Goal: Communication & Community: Answer question/provide support

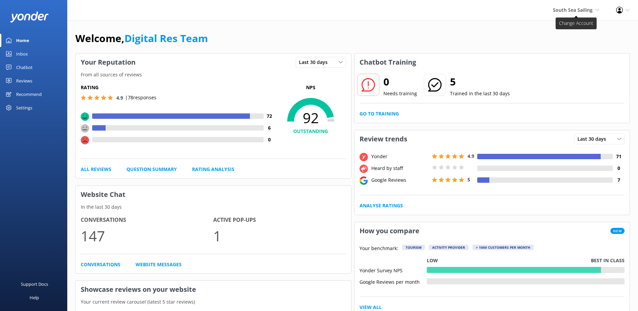
click at [582, 14] on span "South Sea Sailing South Sea Sailing South Sea Cruises Malamala Beach Club Aweso…" at bounding box center [576, 9] width 46 height 7
click at [565, 12] on span "South Sea Sailing" at bounding box center [573, 10] width 40 height 6
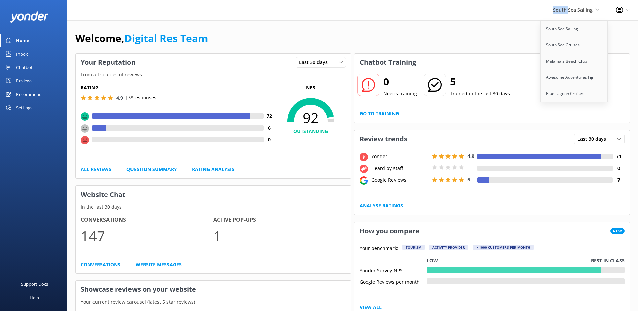
click at [566, 11] on span "South Sea Sailing" at bounding box center [573, 10] width 40 height 6
click at [556, 15] on div "South Sea Sailing South Sea Sailing South Sea Cruises Malamala Beach Club Aweso…" at bounding box center [576, 10] width 63 height 20
click at [567, 26] on link "South Sea Sailing" at bounding box center [574, 29] width 67 height 16
click at [17, 55] on div "Inbox" at bounding box center [22, 53] width 12 height 13
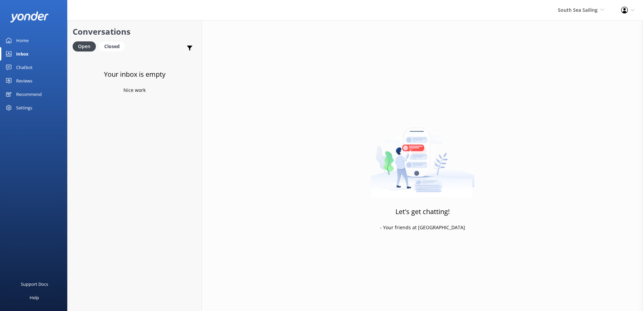
drag, startPoint x: 580, startPoint y: 15, endPoint x: 580, endPoint y: 19, distance: 3.8
click at [580, 18] on div "South Sea Sailing South Sea Sailing South Sea Cruises Malamala Beach Club Aweso…" at bounding box center [581, 10] width 63 height 20
click at [577, 48] on link "South Sea Cruises" at bounding box center [579, 45] width 67 height 16
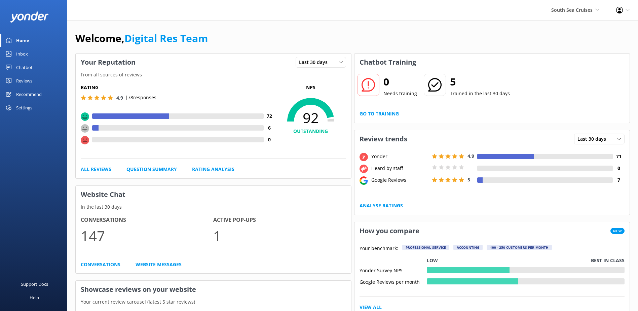
click at [31, 55] on link "Inbox" at bounding box center [33, 53] width 67 height 13
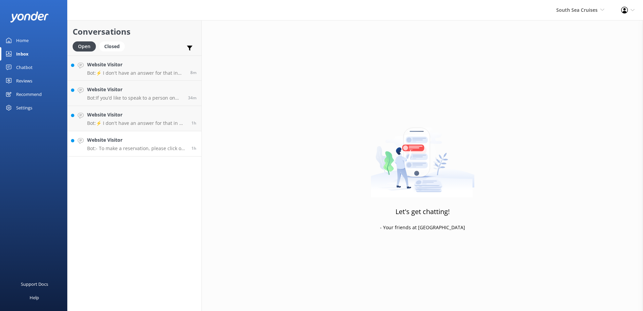
click at [145, 141] on h4 "Website Visitor" at bounding box center [136, 139] width 99 height 7
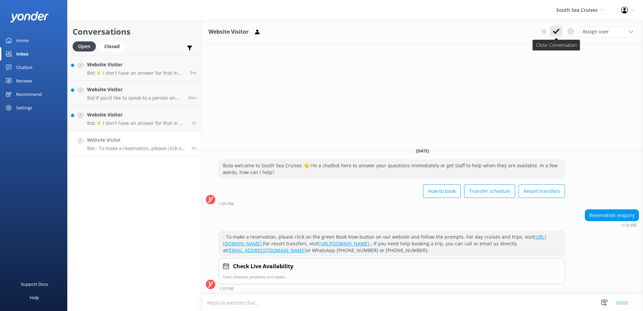
click at [557, 30] on icon at bounding box center [556, 31] width 7 height 7
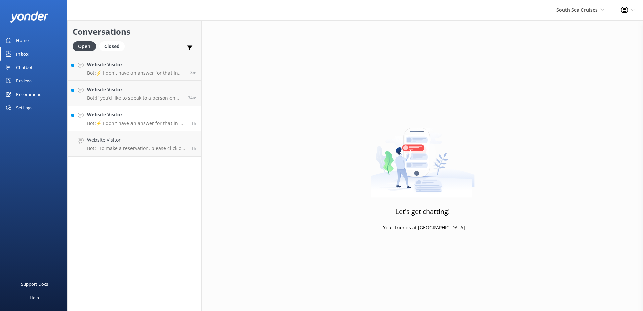
click at [155, 125] on p "Bot: ⚡ I don't have an answer for that in my knowledge base. Please try and rep…" at bounding box center [136, 123] width 99 height 6
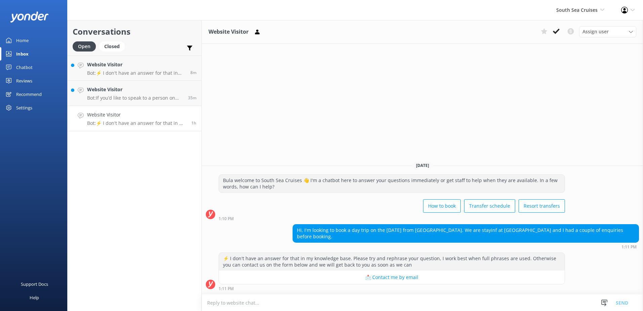
click at [342, 297] on textarea at bounding box center [422, 302] width 441 height 16
type textarea "Bula, how may I assist you?"
click at [628, 302] on button "Send" at bounding box center [621, 302] width 25 height 17
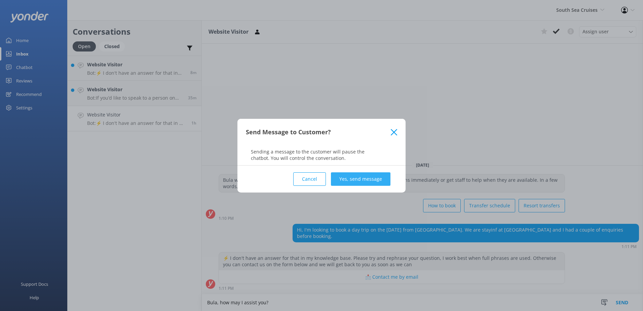
click at [371, 183] on button "Yes, send message" at bounding box center [361, 178] width 60 height 13
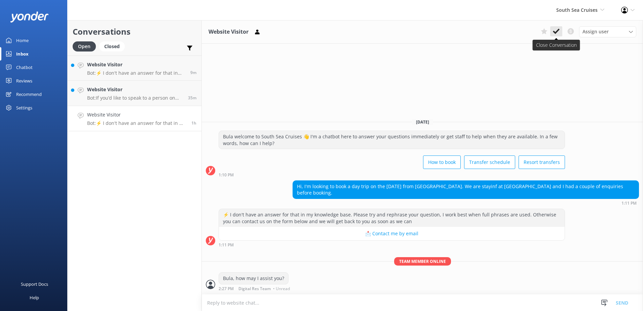
click at [559, 32] on icon at bounding box center [556, 31] width 7 height 7
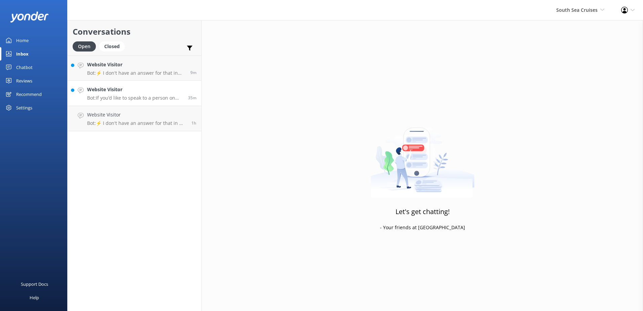
click at [172, 100] on p "Bot: If you’d like to speak to a person on the South Sea Cruises team, please c…" at bounding box center [135, 98] width 96 height 6
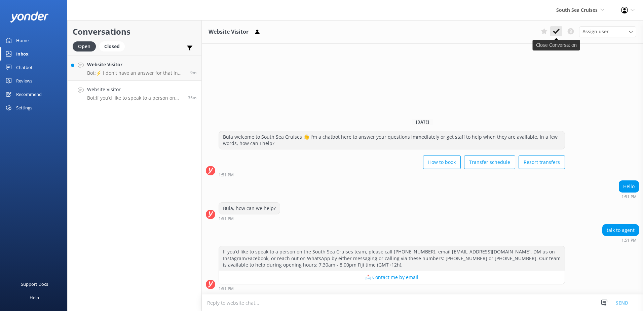
click at [551, 31] on button at bounding box center [556, 31] width 12 height 10
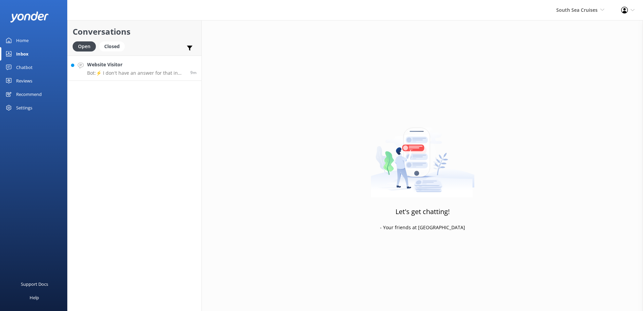
click at [152, 63] on h4 "Website Visitor" at bounding box center [136, 64] width 98 height 7
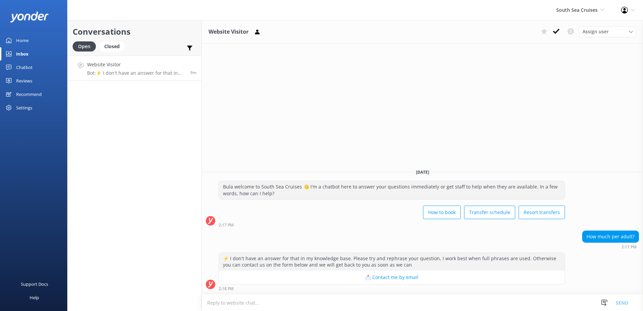
click at [287, 301] on textarea at bounding box center [422, 302] width 441 height 16
type textarea "Which particular day cruise are you after, so we can advise you accordingly."
click at [623, 304] on button "Send" at bounding box center [621, 302] width 25 height 17
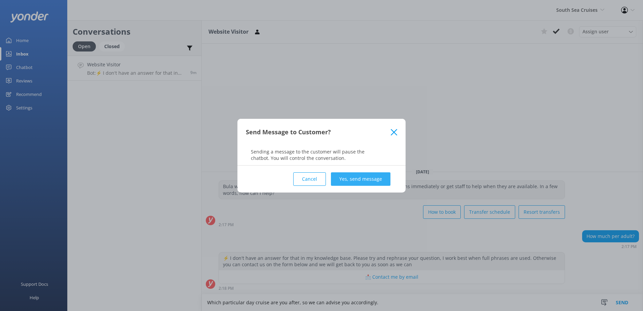
click at [355, 173] on button "Yes, send message" at bounding box center [361, 178] width 60 height 13
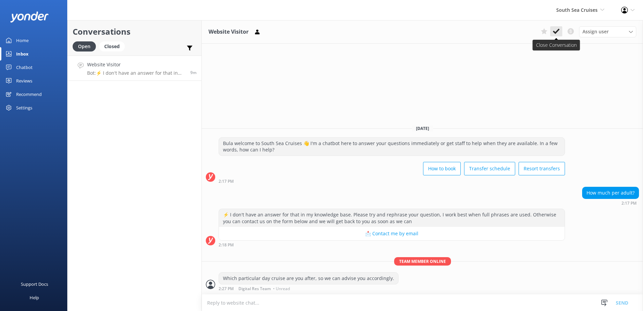
click at [556, 28] on icon at bounding box center [556, 31] width 7 height 7
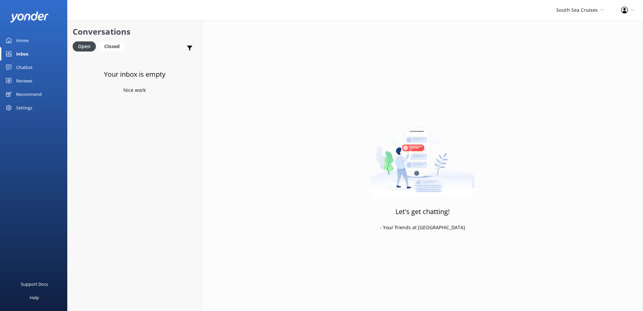
click at [572, 16] on div "South Sea Cruises South Sea Sailing South Sea Cruises Malamala Beach Club Aweso…" at bounding box center [580, 10] width 65 height 20
click at [577, 61] on link "Malamala Beach Club" at bounding box center [579, 61] width 67 height 16
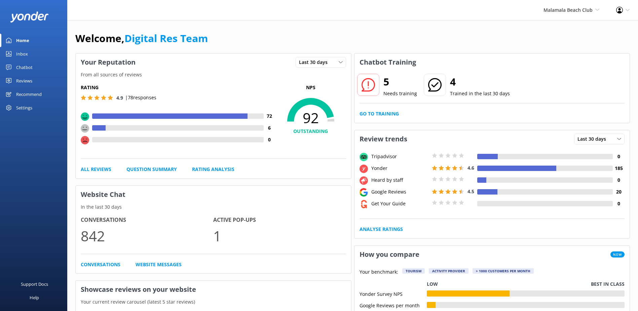
click at [30, 57] on link "Inbox" at bounding box center [33, 53] width 67 height 13
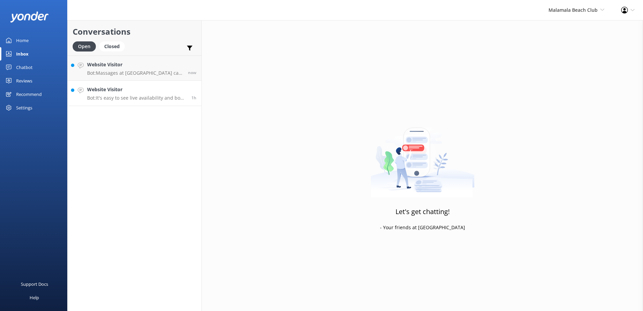
click at [122, 94] on div "Website Visitor Bot: It's easy to see live availability and book online at [URL…" at bounding box center [136, 93] width 99 height 15
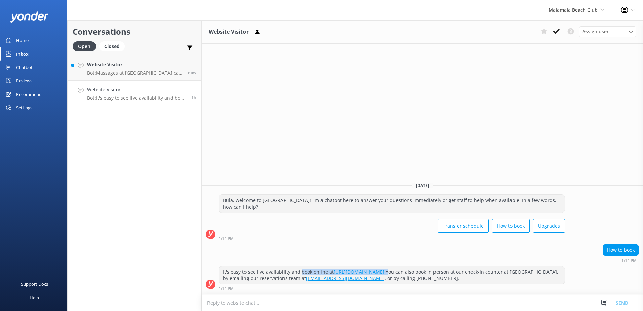
drag, startPoint x: 466, startPoint y: 273, endPoint x: 300, endPoint y: 269, distance: 165.9
click at [300, 269] on div "It's easy to see live availability and book online at [URL][DOMAIN_NAME]. You c…" at bounding box center [392, 275] width 346 height 18
copy div "book online at [URL][DOMAIN_NAME]."
click at [262, 304] on textarea at bounding box center [422, 302] width 441 height 16
paste textarea "book online at [URL][DOMAIN_NAME]."
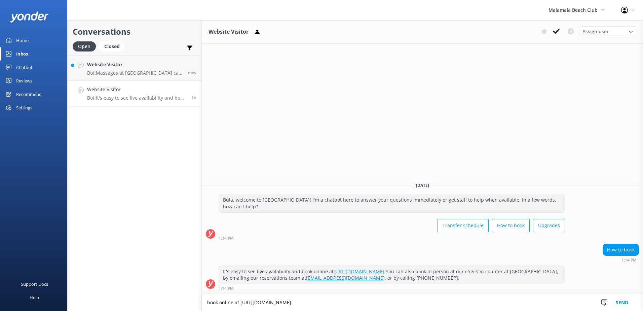
click at [210, 305] on textarea "book online at [URL][DOMAIN_NAME]." at bounding box center [422, 302] width 441 height 17
click at [384, 300] on textarea "Book online at [URL][DOMAIN_NAME]." at bounding box center [422, 302] width 441 height 17
type textarea "Book online at [URL][DOMAIN_NAME]"
click at [625, 306] on button "Send" at bounding box center [621, 302] width 25 height 17
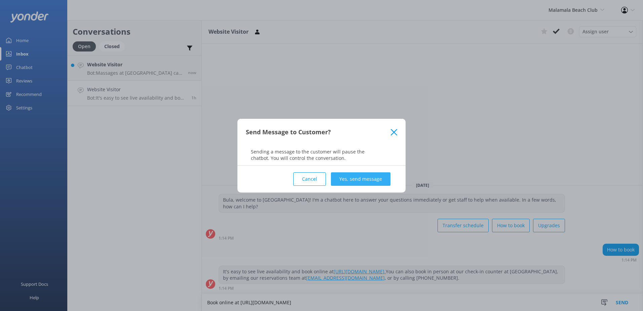
click at [362, 174] on button "Yes, send message" at bounding box center [361, 178] width 60 height 13
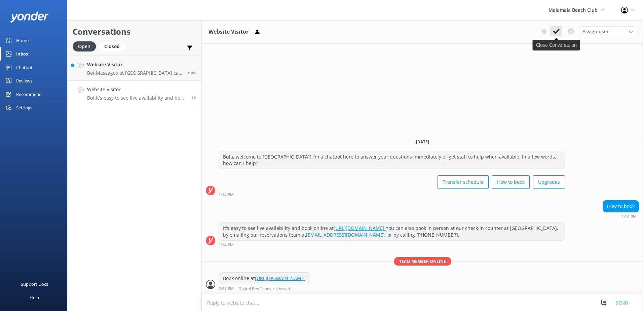
click at [558, 31] on use at bounding box center [556, 31] width 7 height 5
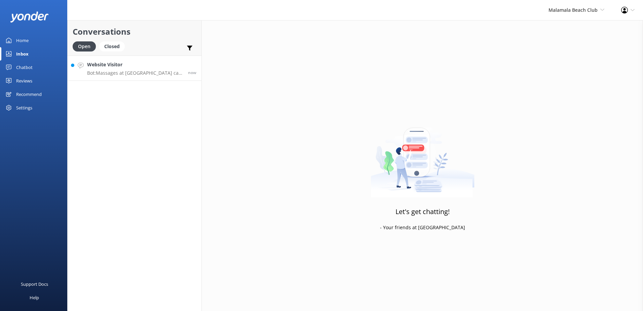
click at [162, 69] on div "Website Visitor Bot: Massages at [GEOGRAPHIC_DATA] can only be booked on the da…" at bounding box center [135, 68] width 96 height 14
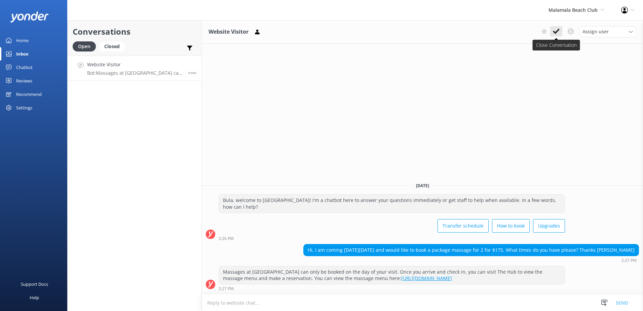
click at [556, 30] on icon at bounding box center [556, 31] width 7 height 7
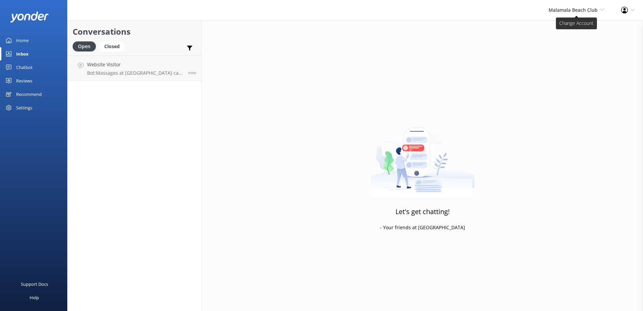
click at [574, 14] on span "Malamala Beach Club South Sea Sailing South Sea Cruises Malamala Beach Club Awe…" at bounding box center [577, 9] width 56 height 7
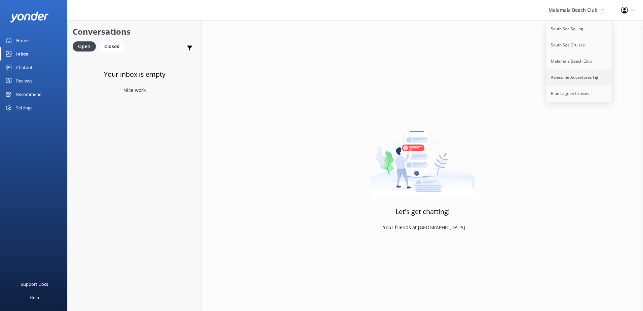
click at [571, 76] on link "Awesome Adventures Fiji" at bounding box center [579, 77] width 67 height 16
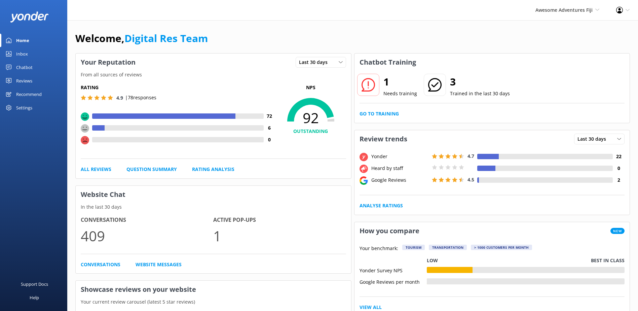
click at [25, 52] on div "Inbox" at bounding box center [22, 53] width 12 height 13
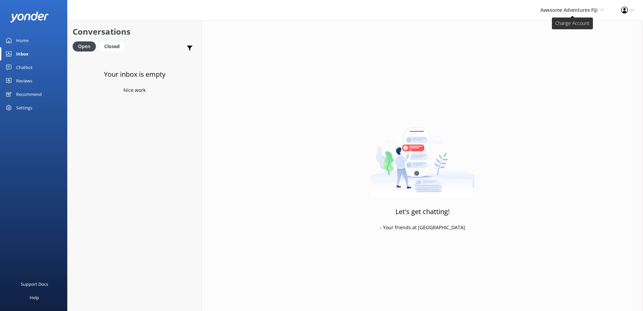
click at [572, 8] on span "Awesome Adventures Fiji" at bounding box center [569, 10] width 57 height 6
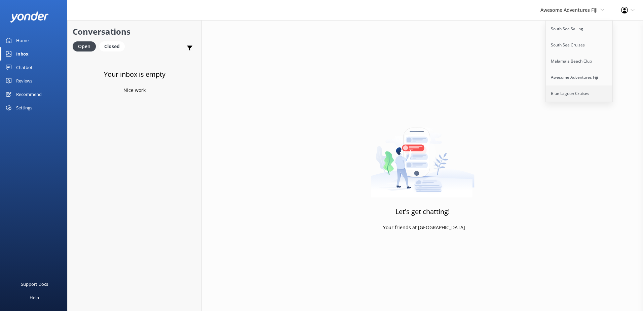
click at [567, 96] on link "Blue Lagoon Cruises" at bounding box center [579, 93] width 67 height 16
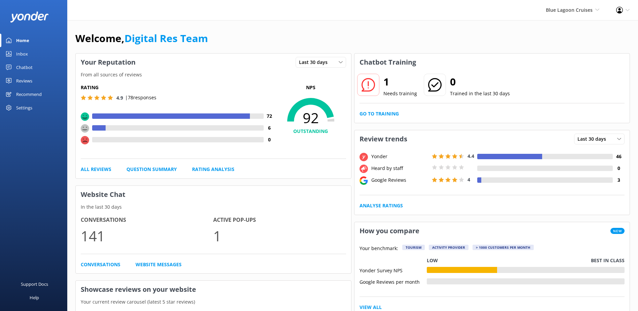
click at [38, 55] on link "Inbox" at bounding box center [33, 53] width 67 height 13
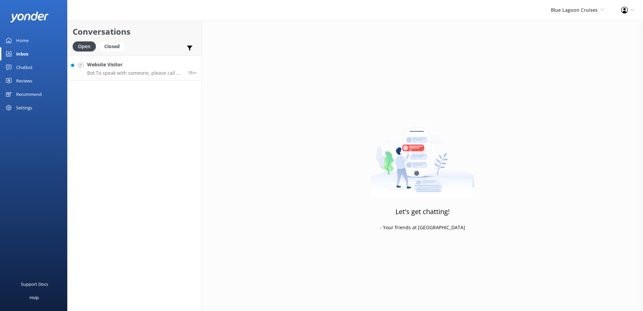
click at [141, 66] on h4 "Website Visitor" at bounding box center [135, 64] width 96 height 7
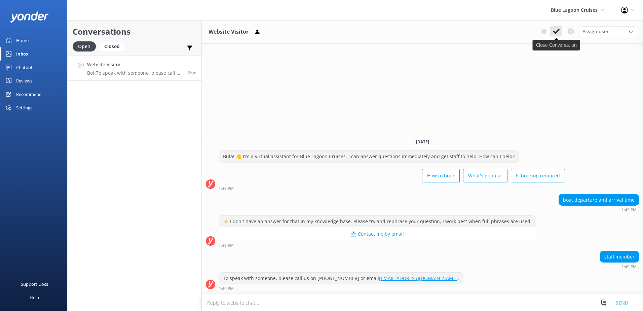
click at [559, 28] on icon at bounding box center [556, 31] width 7 height 7
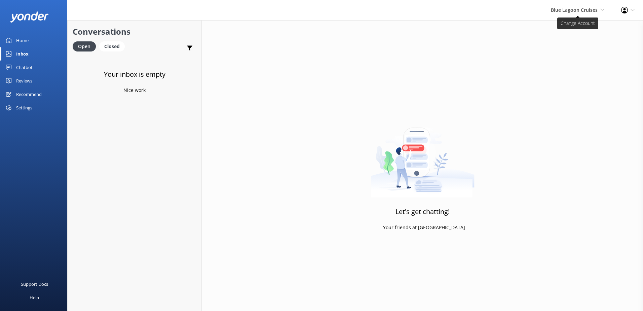
click at [572, 10] on span "Blue Lagoon Cruises" at bounding box center [574, 10] width 47 height 6
click at [571, 25] on link "South Sea Sailing" at bounding box center [579, 29] width 67 height 16
